Goal: Task Accomplishment & Management: Complete application form

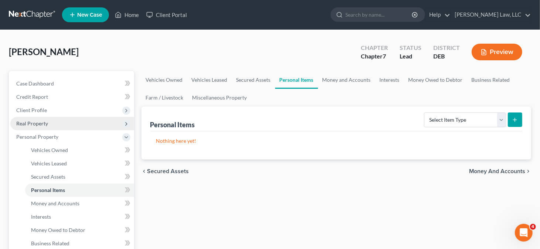
click at [90, 125] on span "Real Property" at bounding box center [72, 123] width 124 height 13
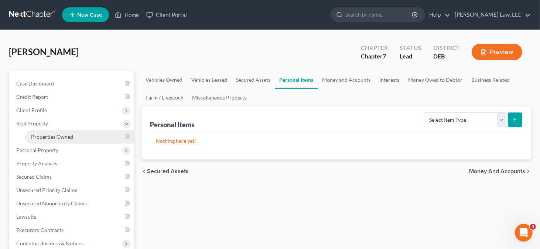
click at [98, 135] on link "Properties Owned" at bounding box center [79, 136] width 109 height 13
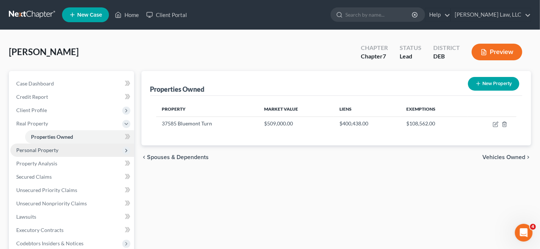
click at [42, 155] on span "Personal Property" at bounding box center [72, 149] width 124 height 13
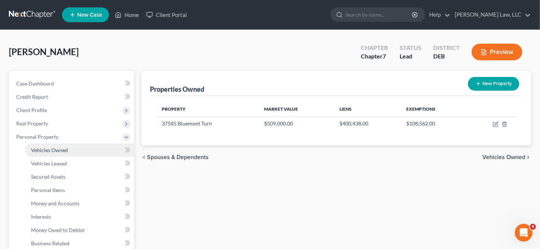
click at [66, 151] on span "Vehicles Owned" at bounding box center [49, 150] width 37 height 6
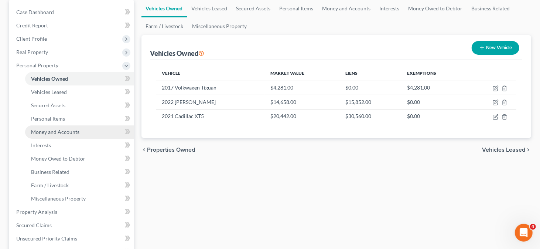
scroll to position [74, 0]
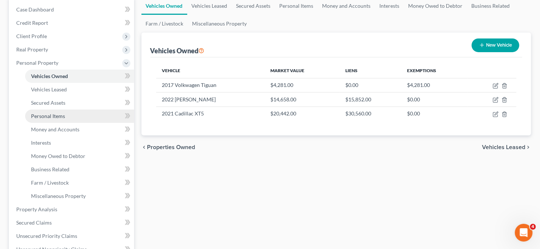
click at [63, 117] on span "Personal Items" at bounding box center [48, 116] width 34 height 6
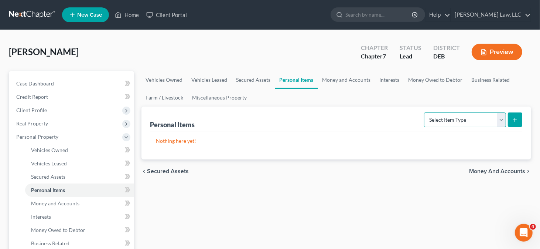
click at [489, 120] on select "Select Item Type Clothing Collectibles Of Value Electronics Firearms Household …" at bounding box center [465, 119] width 82 height 15
click at [333, 82] on link "Money and Accounts" at bounding box center [346, 80] width 57 height 18
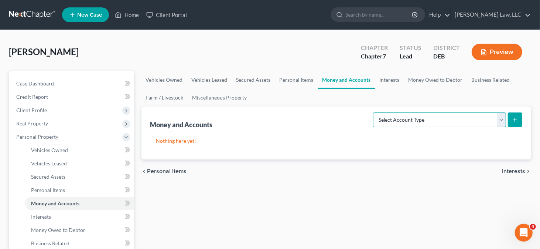
click at [468, 115] on select "Select Account Type Brokerage Cash on Hand Certificates of Deposit Checking Acc…" at bounding box center [439, 119] width 133 height 15
select select "cash_on_hand"
click at [375, 112] on select "Select Account Type Brokerage Cash on Hand Certificates of Deposit Checking Acc…" at bounding box center [439, 119] width 133 height 15
click at [513, 123] on button "submit" at bounding box center [515, 119] width 14 height 14
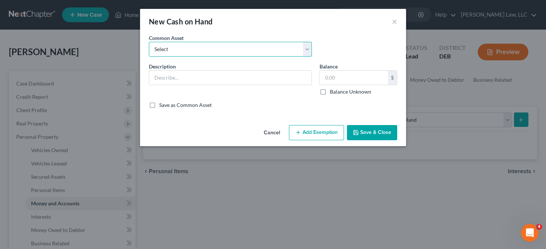
click at [239, 47] on select "Select Cash on hand" at bounding box center [230, 49] width 163 height 15
select select "0"
click at [149, 42] on select "Select Cash on hand" at bounding box center [230, 49] width 163 height 15
type input "Cash on hand"
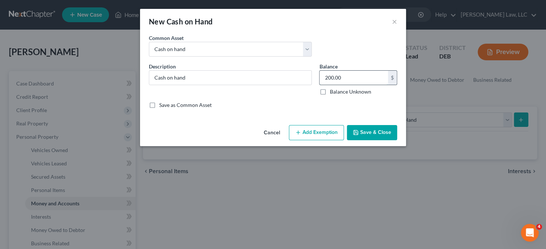
click at [330, 78] on input "200.00" at bounding box center [353, 78] width 68 height 14
type input "250.00"
click at [312, 125] on button "Add Exemption" at bounding box center [316, 133] width 55 height 16
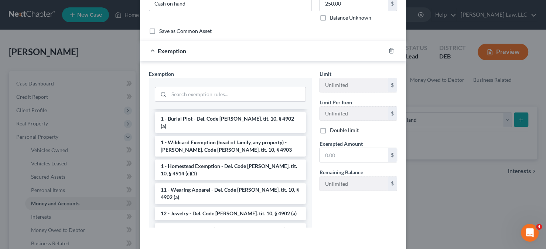
scroll to position [74, 0]
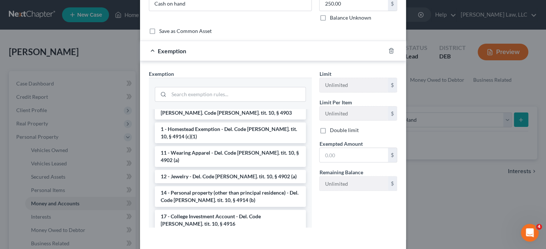
click at [234, 186] on li "14 - Personal property (other than principal residence) - Del. Code [PERSON_NAM…" at bounding box center [230, 196] width 151 height 21
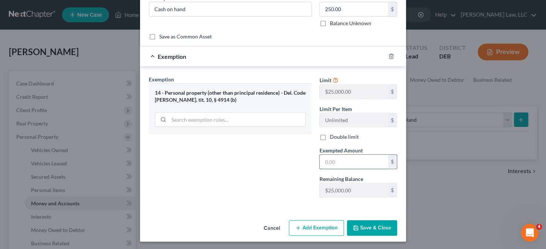
click at [327, 164] on input "text" at bounding box center [353, 161] width 68 height 14
type input "250"
click at [367, 225] on button "Save & Close" at bounding box center [372, 228] width 50 height 16
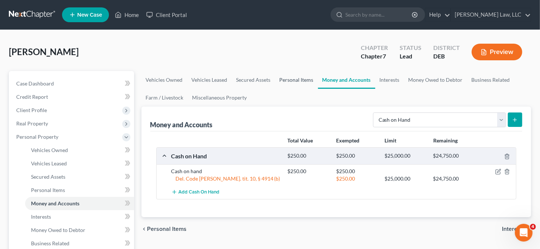
click at [306, 82] on link "Personal Items" at bounding box center [296, 80] width 43 height 18
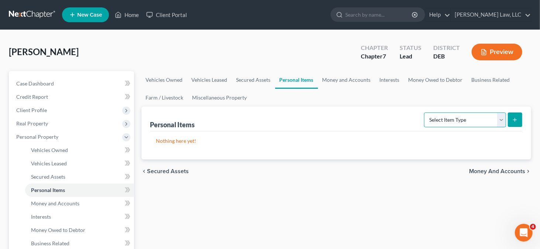
click at [459, 119] on select "Select Item Type Clothing Collectibles Of Value Electronics Firearms Household …" at bounding box center [465, 119] width 82 height 15
select select "firearms"
click at [425, 112] on select "Select Item Type Clothing Collectibles Of Value Electronics Firearms Household …" at bounding box center [465, 119] width 82 height 15
click at [513, 117] on icon "submit" at bounding box center [515, 120] width 6 height 6
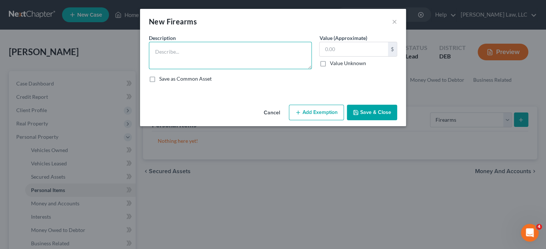
click at [262, 58] on textarea at bounding box center [230, 55] width 163 height 27
type textarea ".45 caliber rifle"
click at [363, 56] on div "$ Value Unknown" at bounding box center [358, 54] width 78 height 25
click at [350, 47] on input "text" at bounding box center [353, 49] width 68 height 14
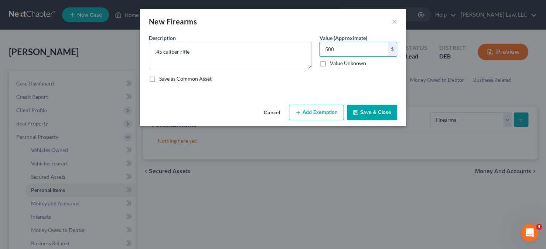
type input "500"
click at [318, 112] on button "Add Exemption" at bounding box center [316, 113] width 55 height 16
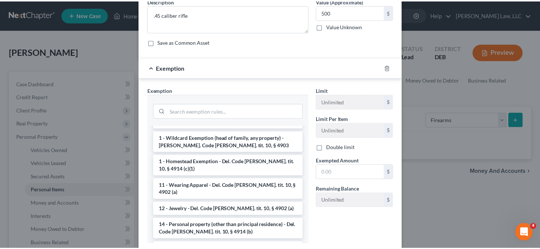
scroll to position [74, 0]
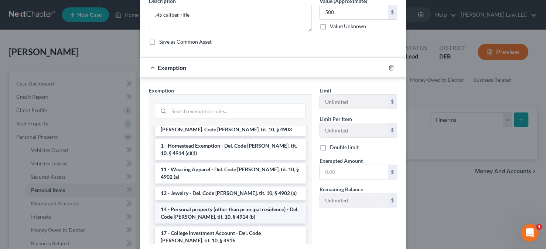
click at [210, 202] on li "14 - Personal property (other than principal residence) - Del. Code [PERSON_NAM…" at bounding box center [230, 212] width 151 height 21
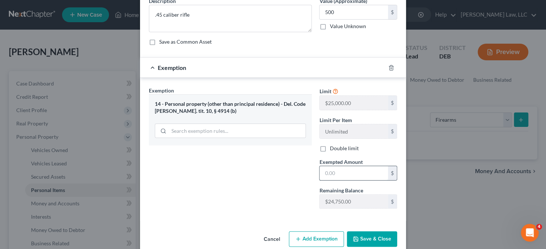
click at [333, 175] on input "text" at bounding box center [353, 173] width 68 height 14
type input "500"
click at [368, 233] on button "Save & Close" at bounding box center [372, 239] width 50 height 16
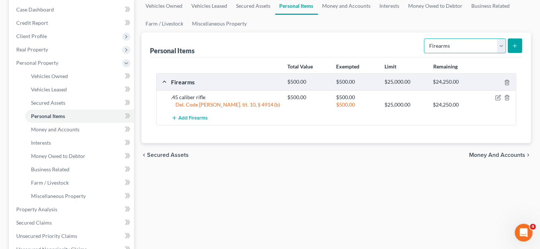
click at [485, 48] on select "Select Item Type Clothing Collectibles Of Value Electronics Firearms Household …" at bounding box center [465, 45] width 82 height 15
select select "household_goods"
click at [425, 38] on select "Select Item Type Clothing Collectibles Of Value Electronics Firearms Household …" at bounding box center [465, 45] width 82 height 15
click at [515, 47] on line "submit" at bounding box center [515, 45] width 0 height 3
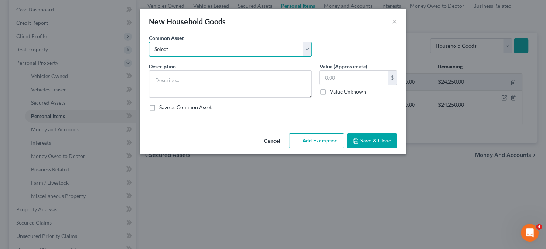
click at [310, 54] on select "Select Miscellaneous household goods and furnishings at yard sale value" at bounding box center [230, 49] width 163 height 15
select select "0"
click at [149, 42] on select "Select Miscellaneous household goods and furnishings at yard sale value" at bounding box center [230, 49] width 163 height 15
type textarea "Miscellaneous household goods and furnishings at yard sale value"
type input "1,500.00"
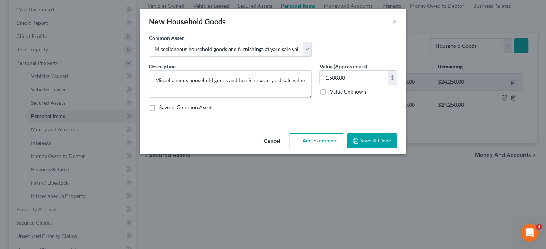
click at [318, 136] on button "Add Exemption" at bounding box center [316, 141] width 55 height 16
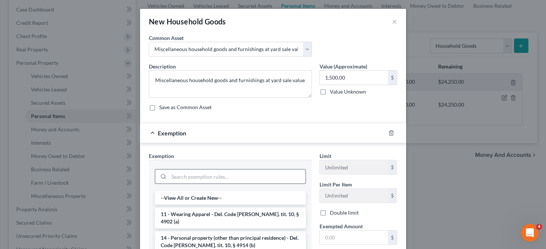
scroll to position [37, 0]
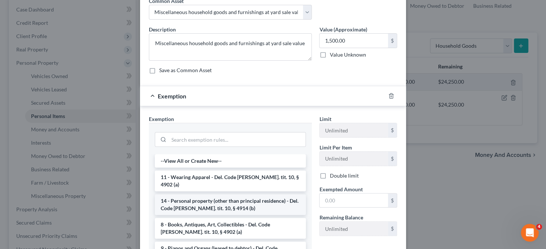
click at [207, 196] on li "14 - Personal property (other than principal residence) - Del. Code [PERSON_NAM…" at bounding box center [230, 204] width 151 height 21
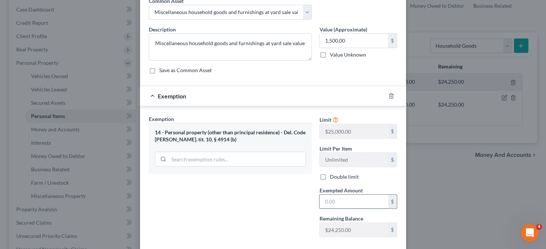
click at [341, 198] on input "text" at bounding box center [353, 201] width 68 height 14
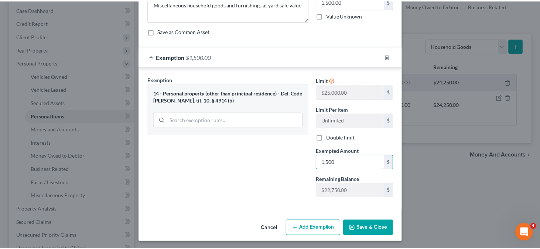
scroll to position [76, 0]
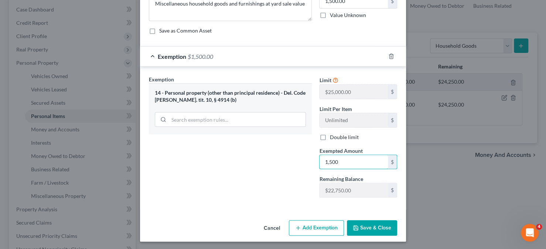
type input "1,500"
click at [361, 222] on button "Save & Close" at bounding box center [372, 228] width 50 height 16
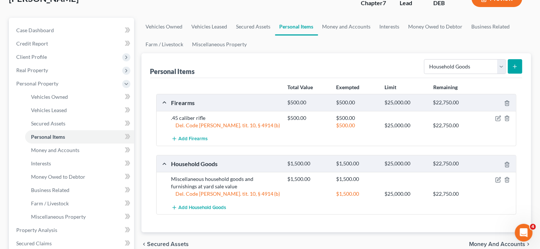
scroll to position [74, 0]
